Goal: Answer question/provide support: Share knowledge or assist other users

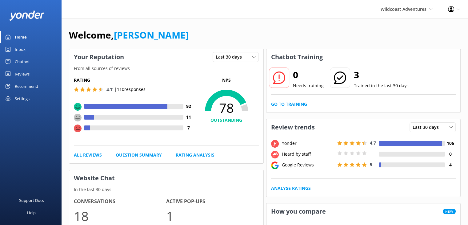
click at [20, 72] on div "Reviews" at bounding box center [22, 74] width 15 height 12
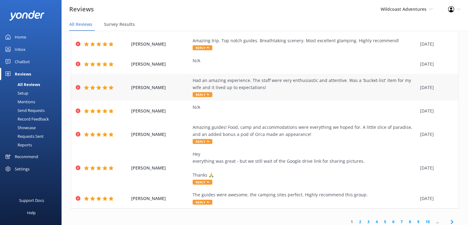
scroll to position [105, 0]
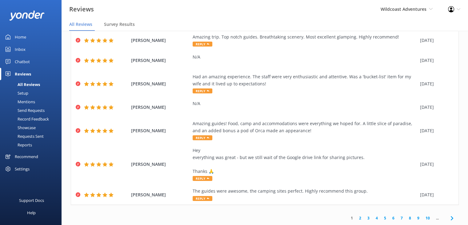
click at [19, 146] on div "Reports" at bounding box center [18, 144] width 28 height 9
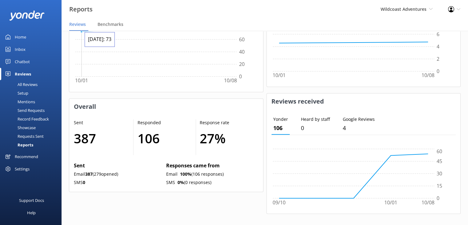
scroll to position [252, 0]
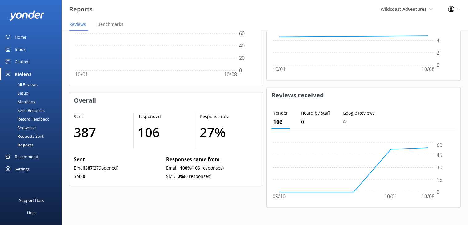
click at [25, 126] on div "Showcase" at bounding box center [20, 127] width 32 height 9
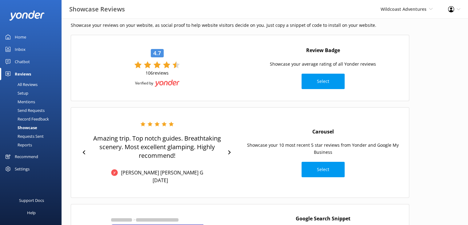
scroll to position [31, 0]
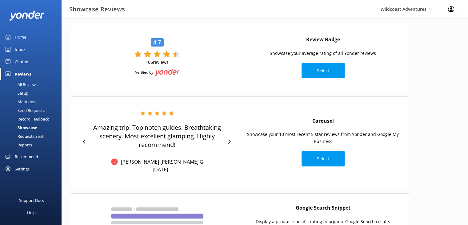
click at [35, 119] on div "Record Feedback" at bounding box center [26, 119] width 45 height 9
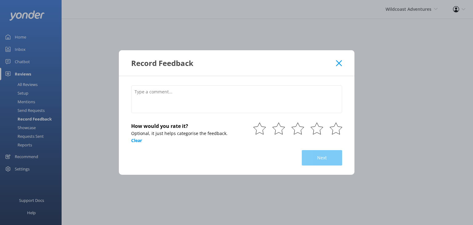
click at [337, 62] on use at bounding box center [339, 63] width 6 height 6
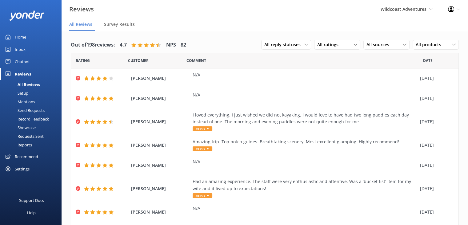
click at [26, 103] on div "Mentions" at bounding box center [19, 101] width 31 height 9
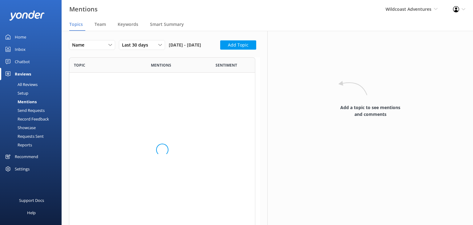
scroll to position [165, 181]
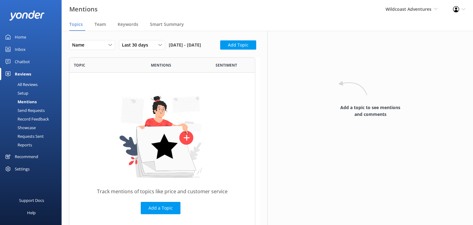
click at [23, 95] on div "Setup" at bounding box center [16, 93] width 25 height 9
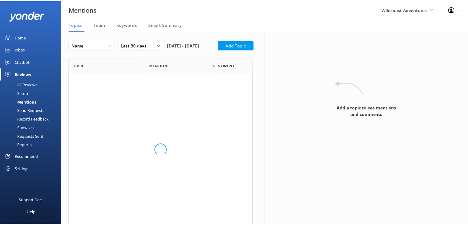
scroll to position [165, 181]
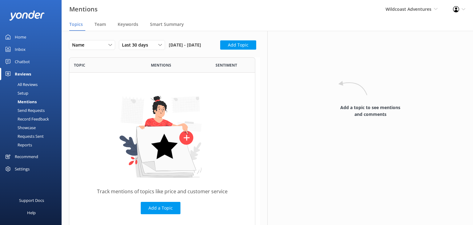
click at [25, 82] on div "All Reviews" at bounding box center [21, 84] width 34 height 9
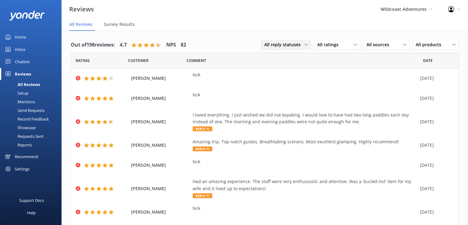
click at [270, 43] on span "All reply statuses" at bounding box center [284, 44] width 40 height 7
drag, startPoint x: 306, startPoint y: 40, endPoint x: 312, endPoint y: 40, distance: 5.9
click at [306, 40] on div "All reply statuses All reply statuses Needs a reply Does not need reply" at bounding box center [286, 45] width 50 height 10
click at [319, 41] on span "All ratings" at bounding box center [329, 44] width 25 height 7
click at [324, 95] on div "Detractors" at bounding box center [337, 95] width 28 height 6
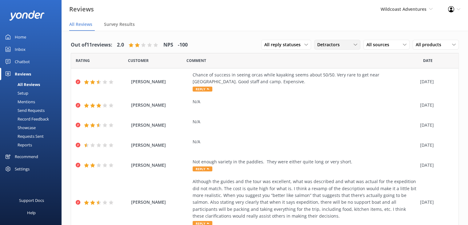
click at [337, 49] on div "Detractors All ratings Promoters Passives Detractors" at bounding box center [337, 45] width 46 height 10
click at [352, 47] on div "Detractors" at bounding box center [337, 44] width 43 height 7
click at [325, 82] on div "Passives" at bounding box center [335, 82] width 24 height 6
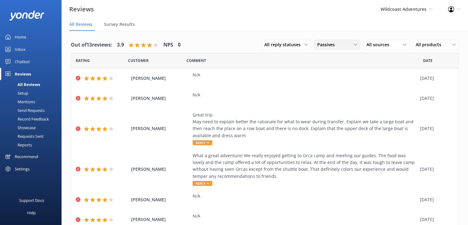
click at [326, 41] on span "Passives" at bounding box center [327, 44] width 21 height 7
click at [328, 69] on div "Promoters" at bounding box center [337, 70] width 28 height 6
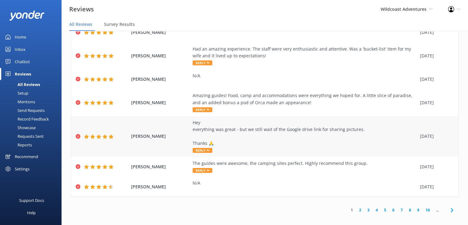
scroll to position [12, 0]
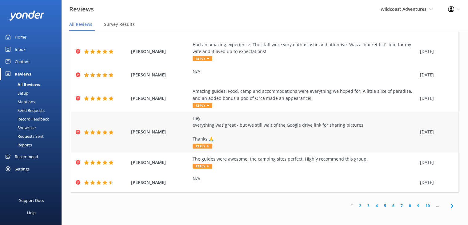
drag, startPoint x: 167, startPoint y: 134, endPoint x: 131, endPoint y: 130, distance: 36.9
click at [131, 130] on div "[PERSON_NAME] Hey everything was great - but we still wait of the Google drive …" at bounding box center [265, 132] width 388 height 41
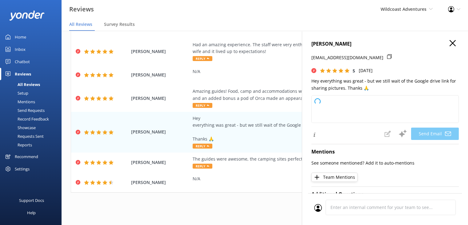
copy span "[PERSON_NAME]"
type textarea "Hi [PERSON_NAME], Thank you so much for your wonderful review! We’re glad you h…"
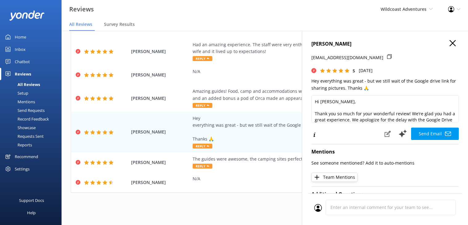
click at [452, 43] on h4 "[PERSON_NAME]" at bounding box center [385, 44] width 147 height 8
click at [450, 44] on icon "button" at bounding box center [453, 43] width 6 height 6
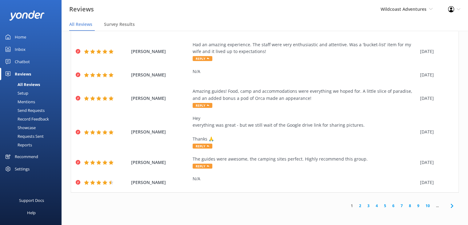
click at [357, 203] on link "2" at bounding box center [360, 206] width 8 height 6
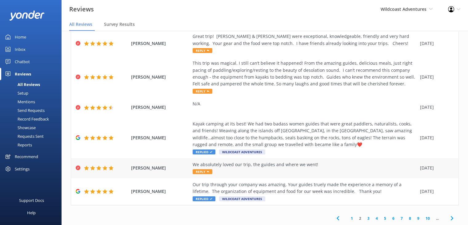
scroll to position [119, 0]
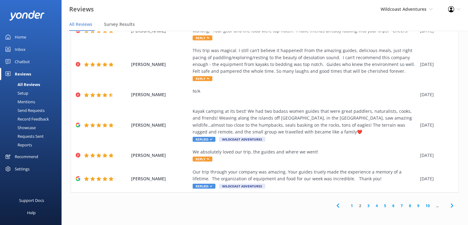
click at [365, 204] on link "3" at bounding box center [368, 206] width 8 height 6
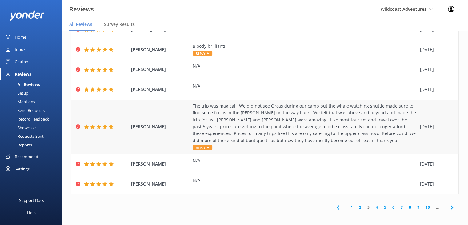
scroll to position [105, 0]
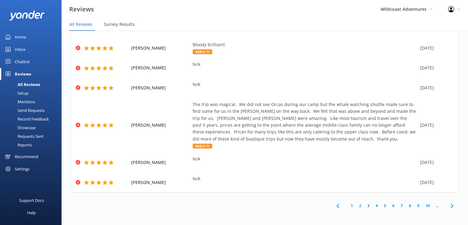
click at [373, 204] on link "4" at bounding box center [377, 206] width 8 height 6
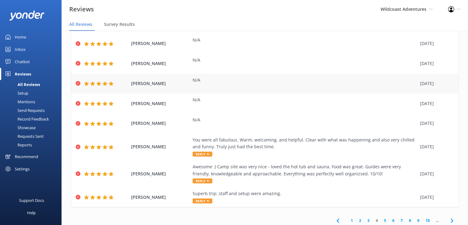
scroll to position [92, 0]
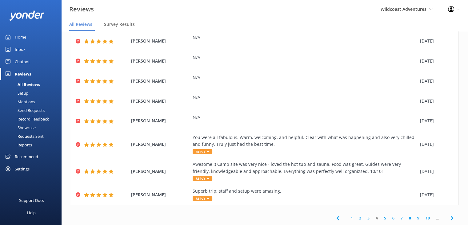
click at [381, 215] on link "5" at bounding box center [385, 218] width 8 height 6
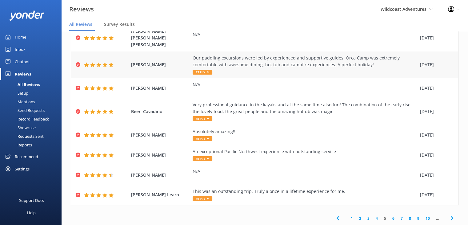
scroll to position [77, 0]
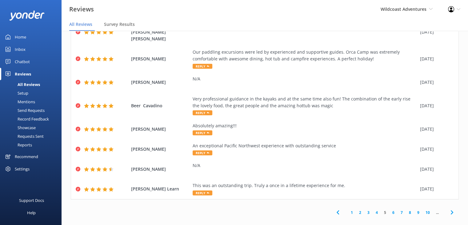
click at [389, 209] on link "6" at bounding box center [393, 212] width 8 height 6
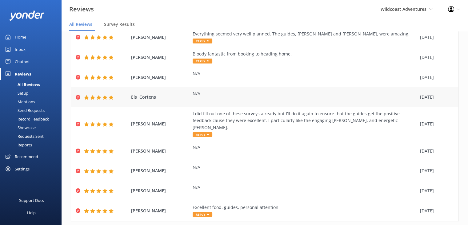
scroll to position [62, 0]
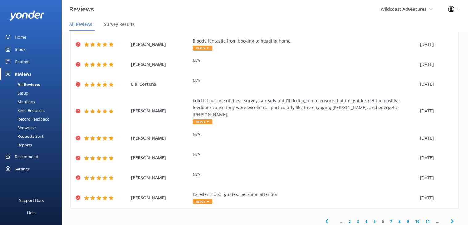
click at [387, 218] on link "7" at bounding box center [391, 221] width 8 height 6
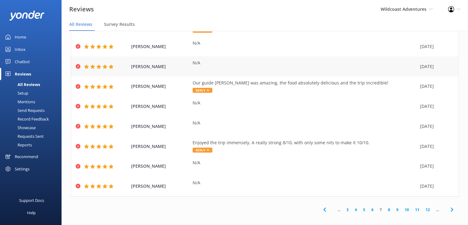
scroll to position [63, 0]
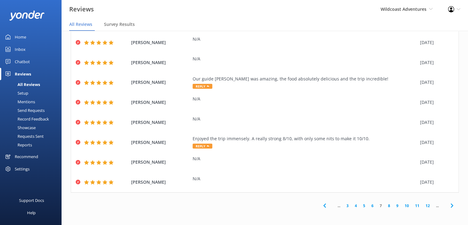
click at [385, 204] on link "8" at bounding box center [389, 206] width 8 height 6
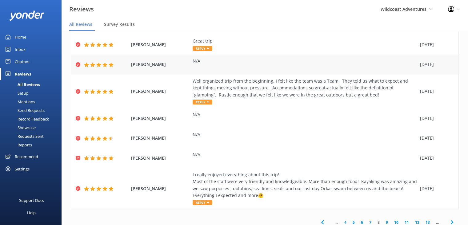
scroll to position [92, 0]
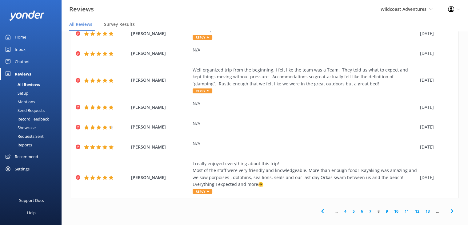
click at [383, 211] on link "9" at bounding box center [387, 211] width 8 height 6
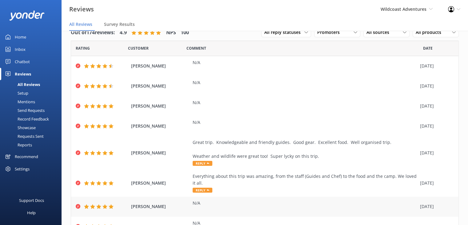
scroll to position [84, 0]
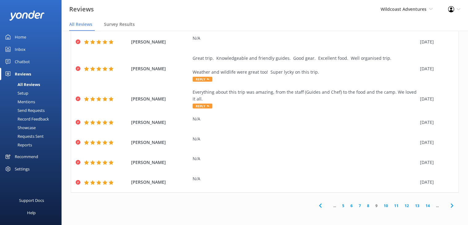
click at [381, 206] on link "10" at bounding box center [386, 206] width 10 height 6
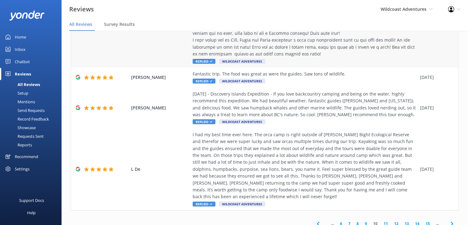
scroll to position [443, 0]
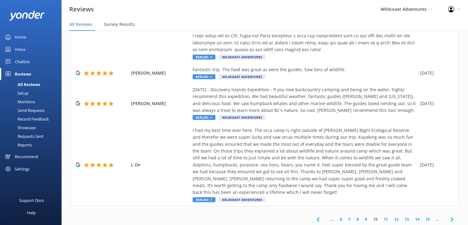
click at [381, 216] on link "11" at bounding box center [386, 219] width 10 height 6
